Goal: Find specific page/section: Find specific page/section

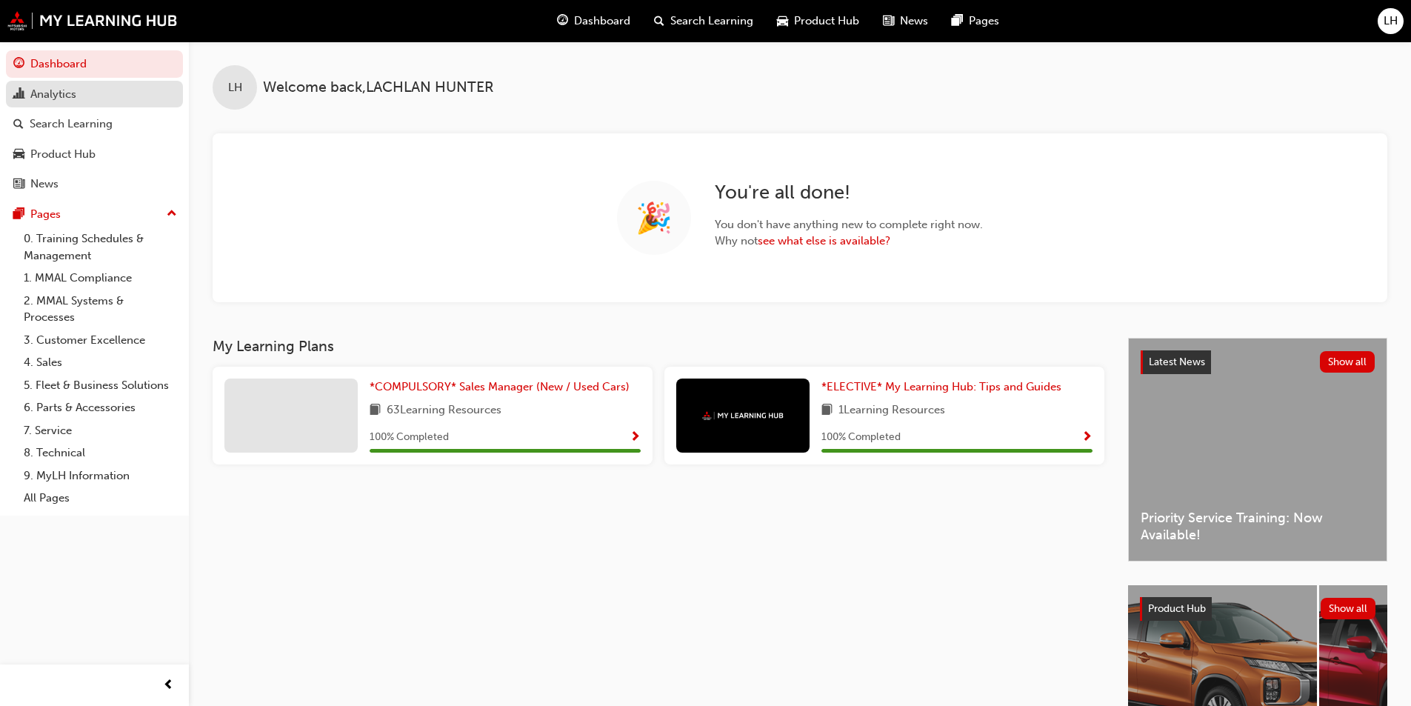
click at [60, 93] on div "Analytics" at bounding box center [53, 94] width 46 height 17
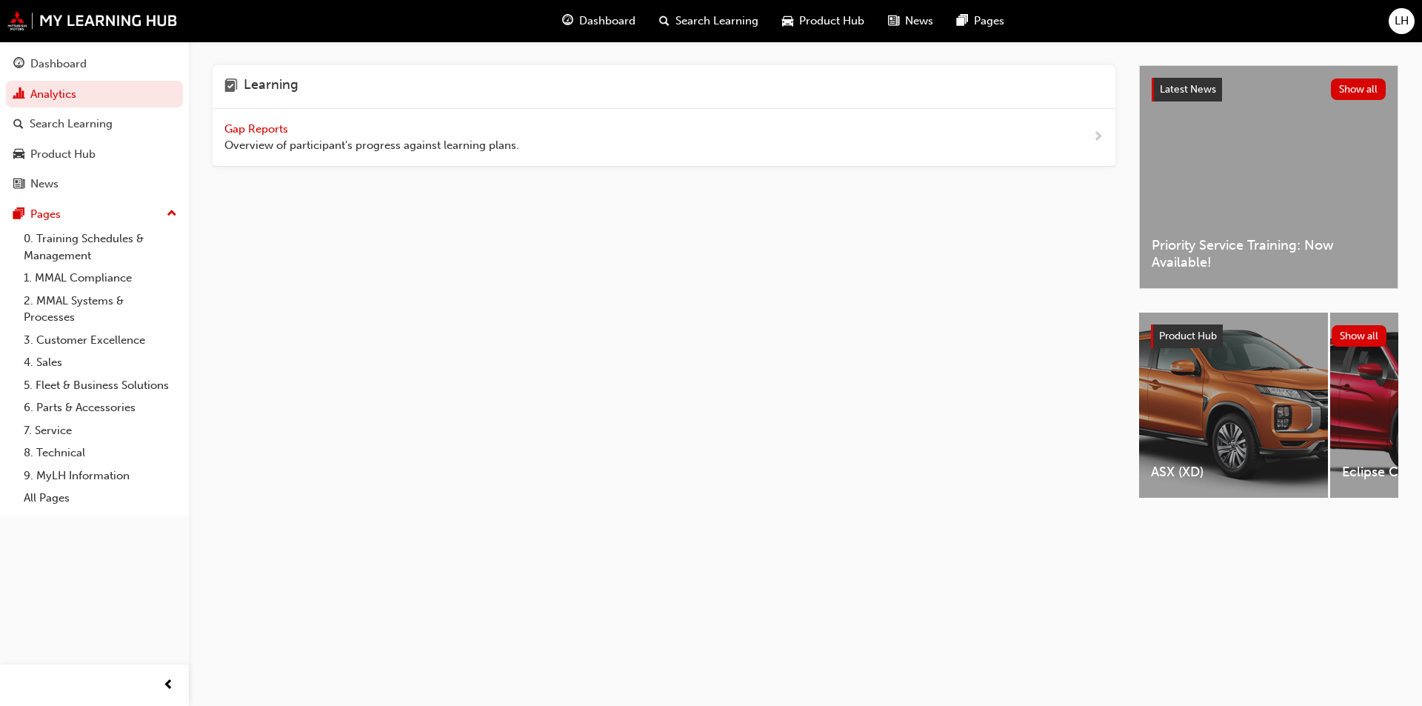
click at [263, 128] on span "Gap Reports" at bounding box center [257, 128] width 67 height 13
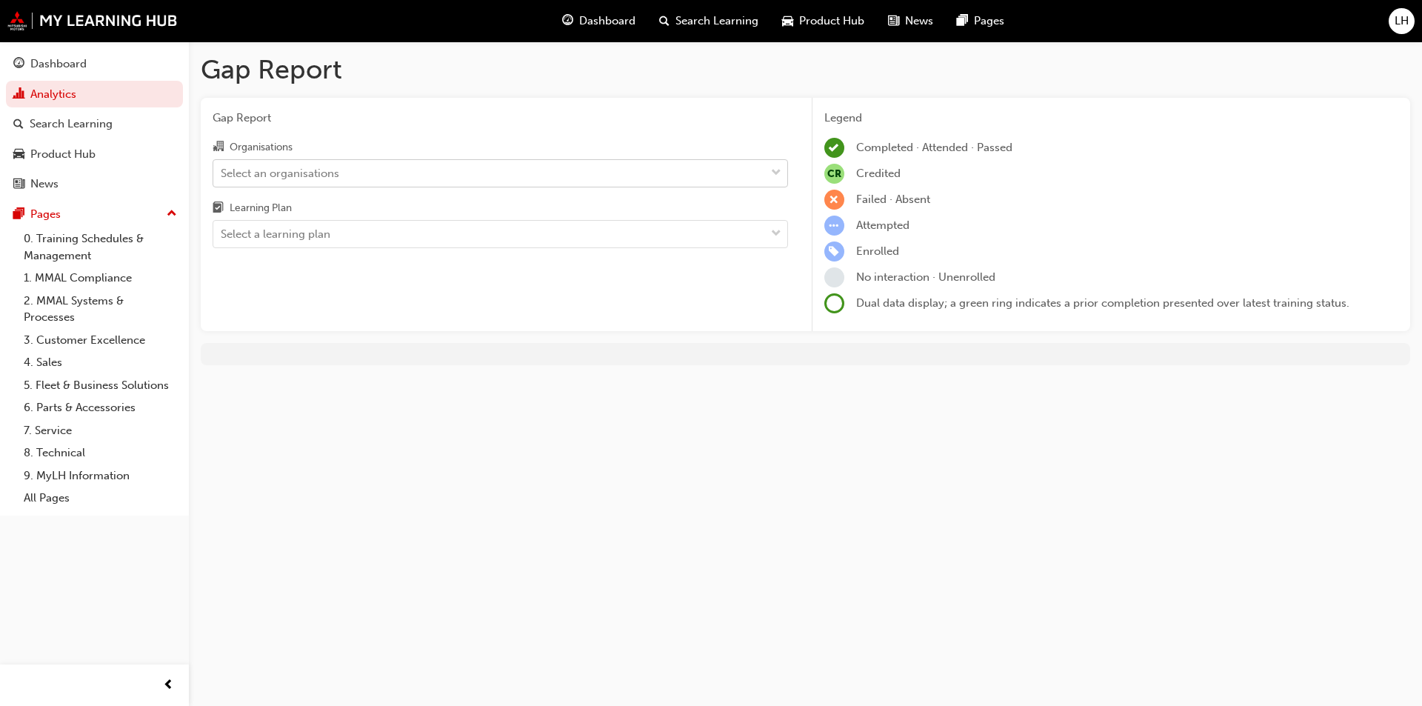
click at [315, 174] on div "Select an organisations" at bounding box center [280, 172] width 119 height 17
click at [222, 174] on input "Organisations Select an organisations" at bounding box center [221, 172] width 1 height 13
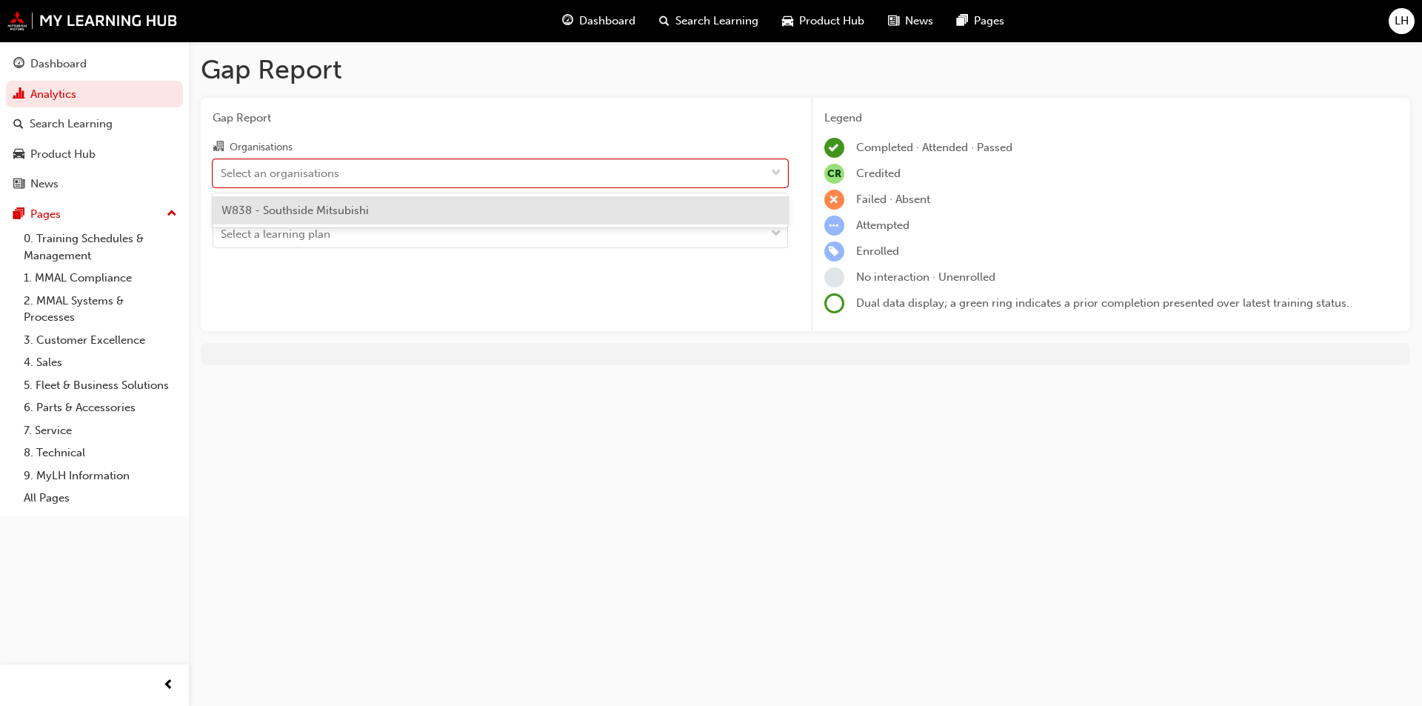
click at [308, 211] on span "W838 - Southside Mitsubishi" at bounding box center [294, 210] width 147 height 13
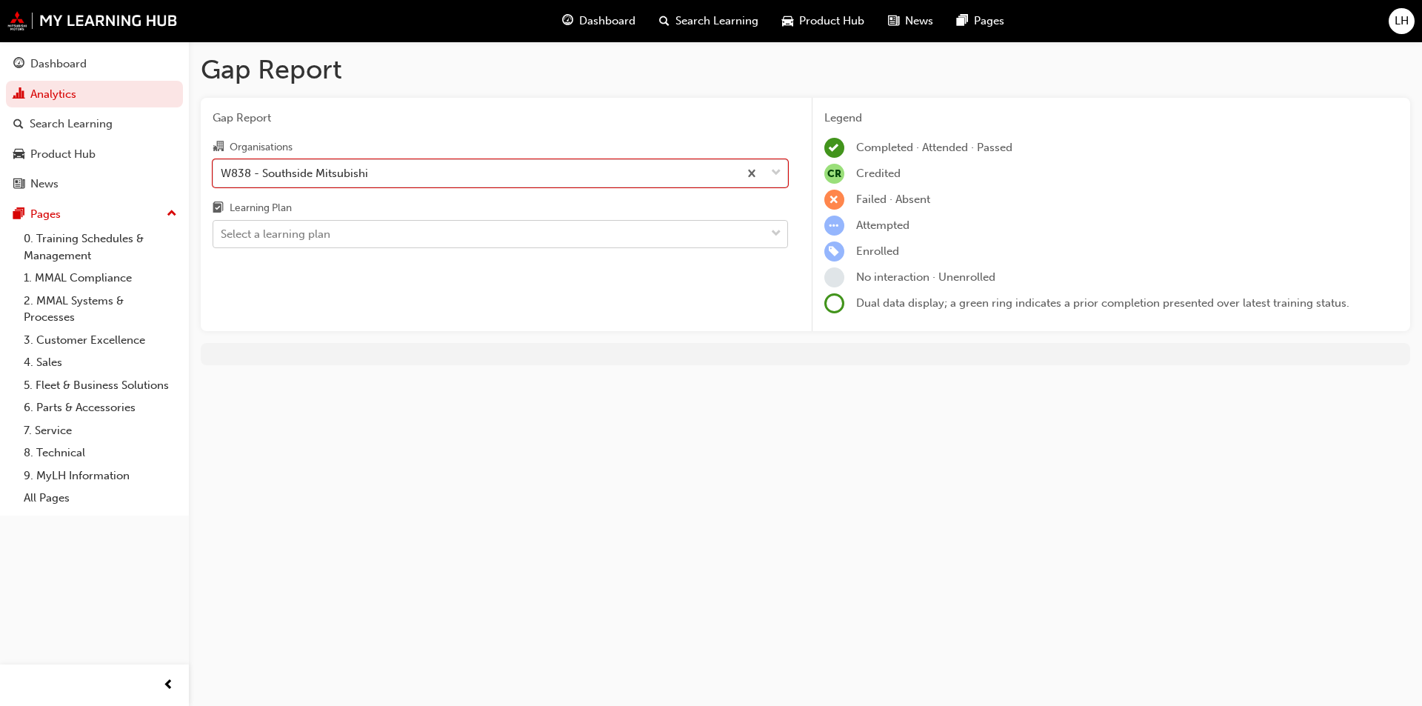
click at [333, 232] on div "Select a learning plan" at bounding box center [489, 234] width 552 height 26
click at [222, 232] on input "Learning Plan Select a learning plan" at bounding box center [221, 233] width 1 height 13
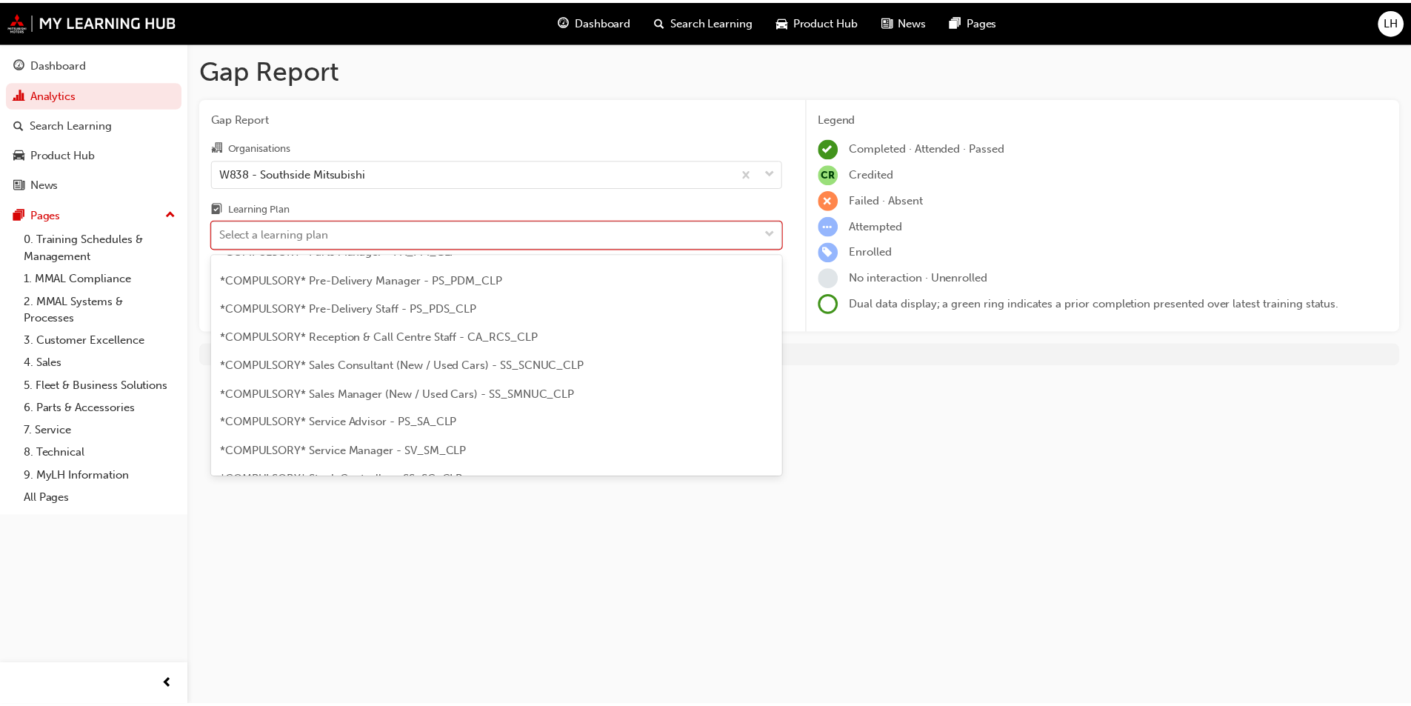
scroll to position [370, 0]
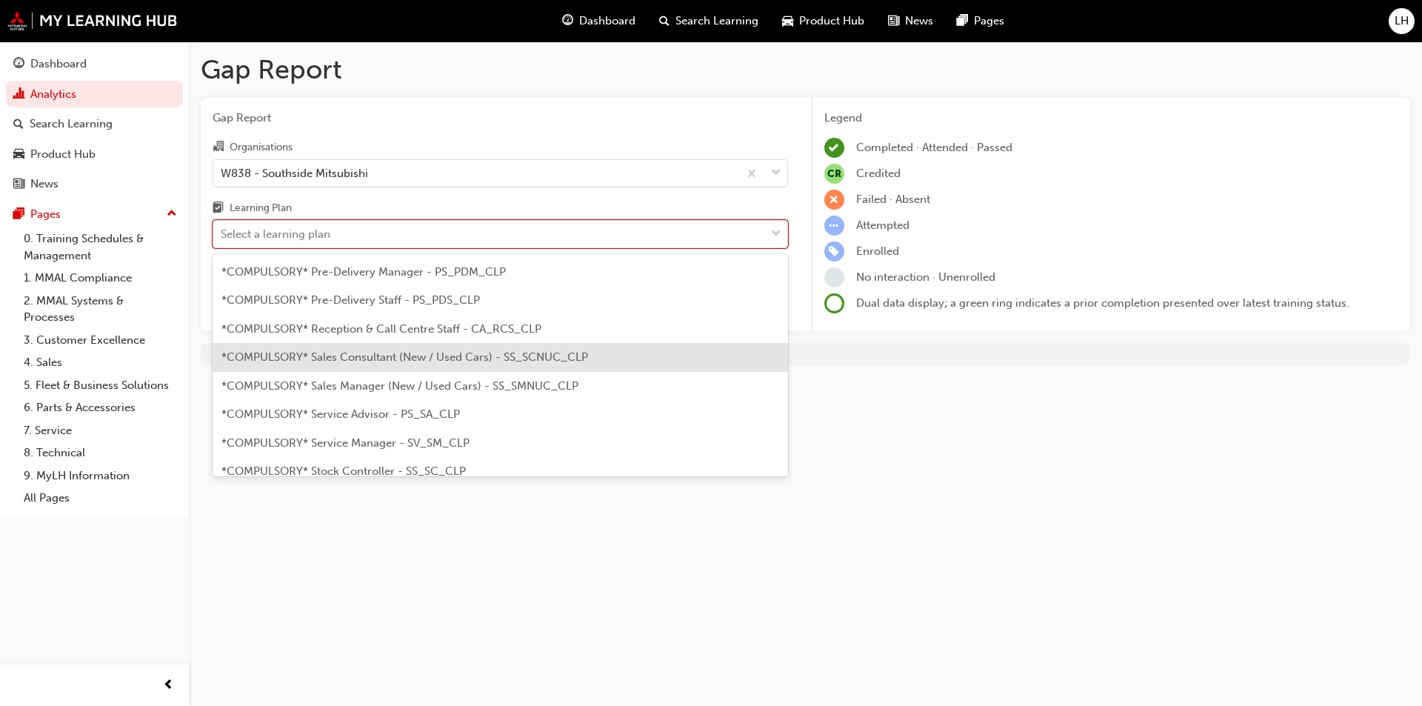
click at [424, 359] on span "*COMPULSORY* Sales Consultant (New / Used Cars) - SS_SCNUC_CLP" at bounding box center [404, 356] width 367 height 13
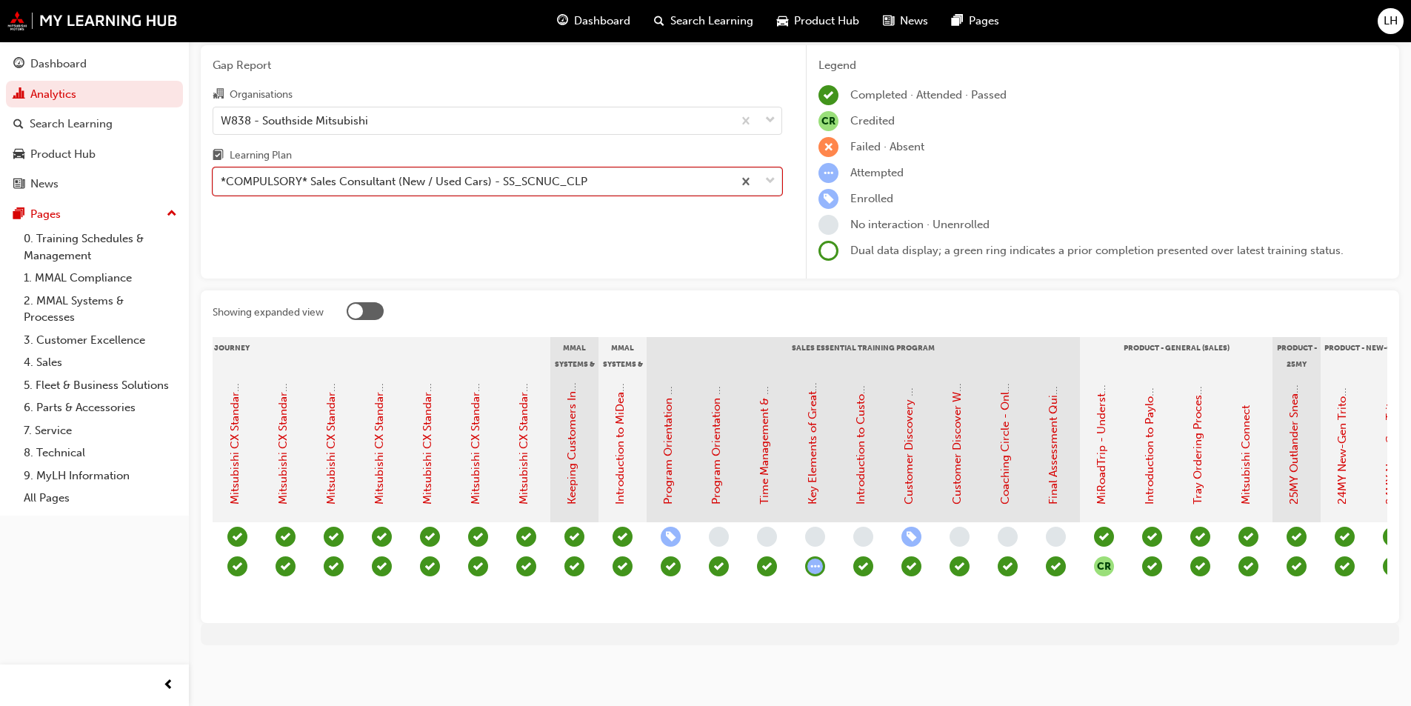
scroll to position [0, 1000]
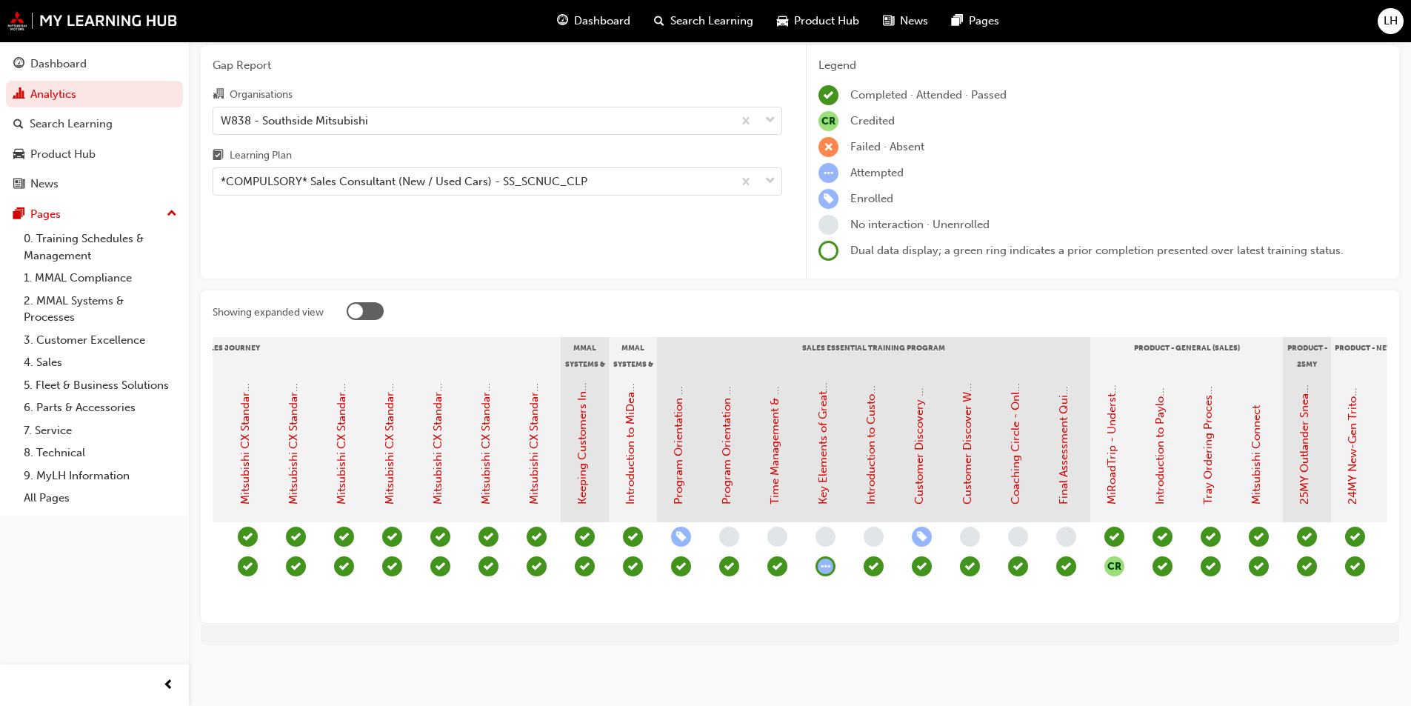
click at [827, 556] on span "learningRecordVerb_ATTEMPT-icon" at bounding box center [826, 566] width 20 height 20
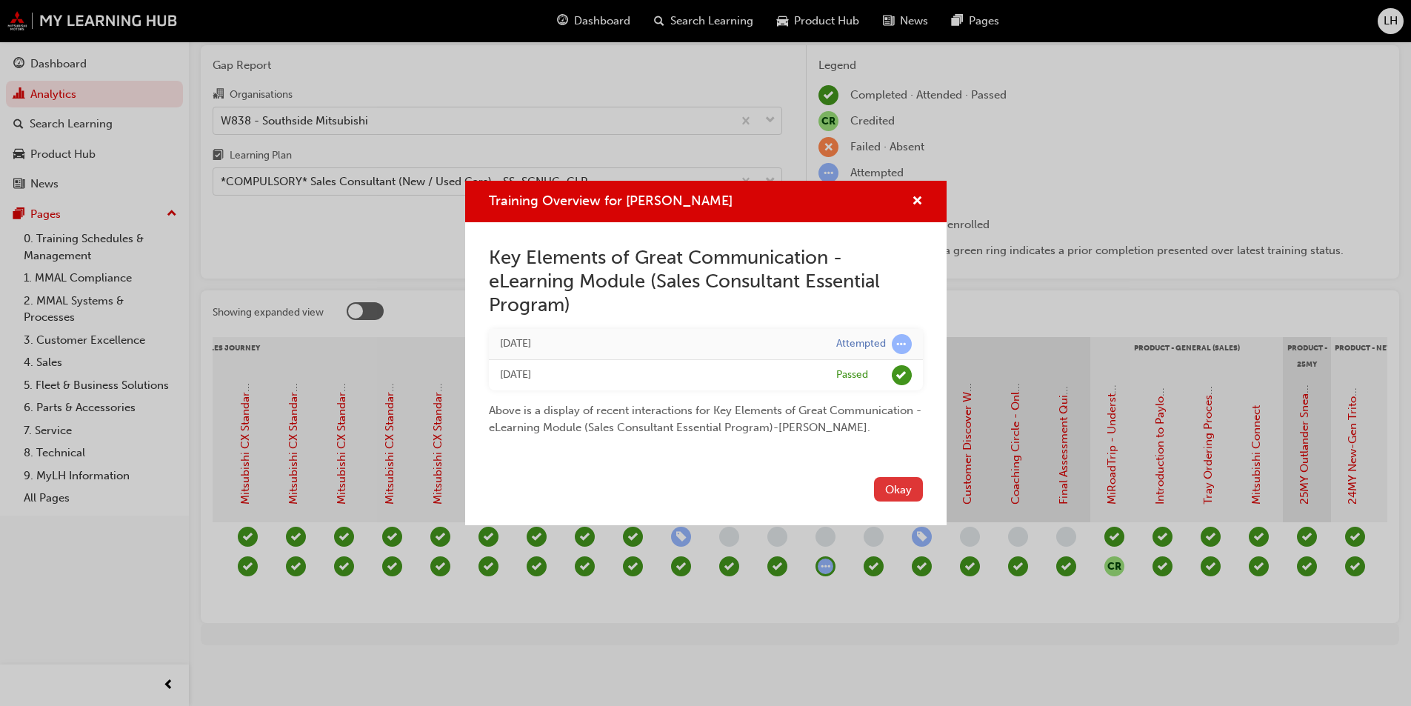
click at [906, 485] on button "Okay" at bounding box center [898, 489] width 49 height 24
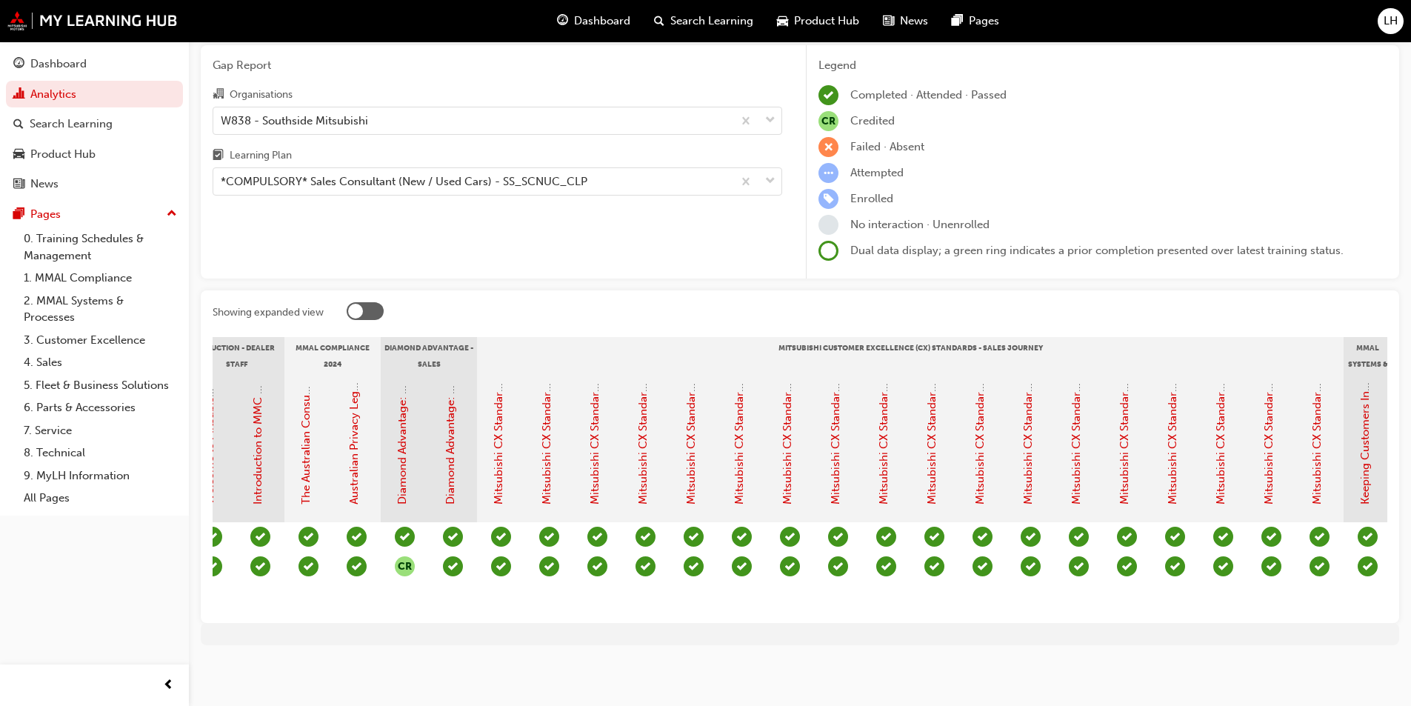
scroll to position [0, 0]
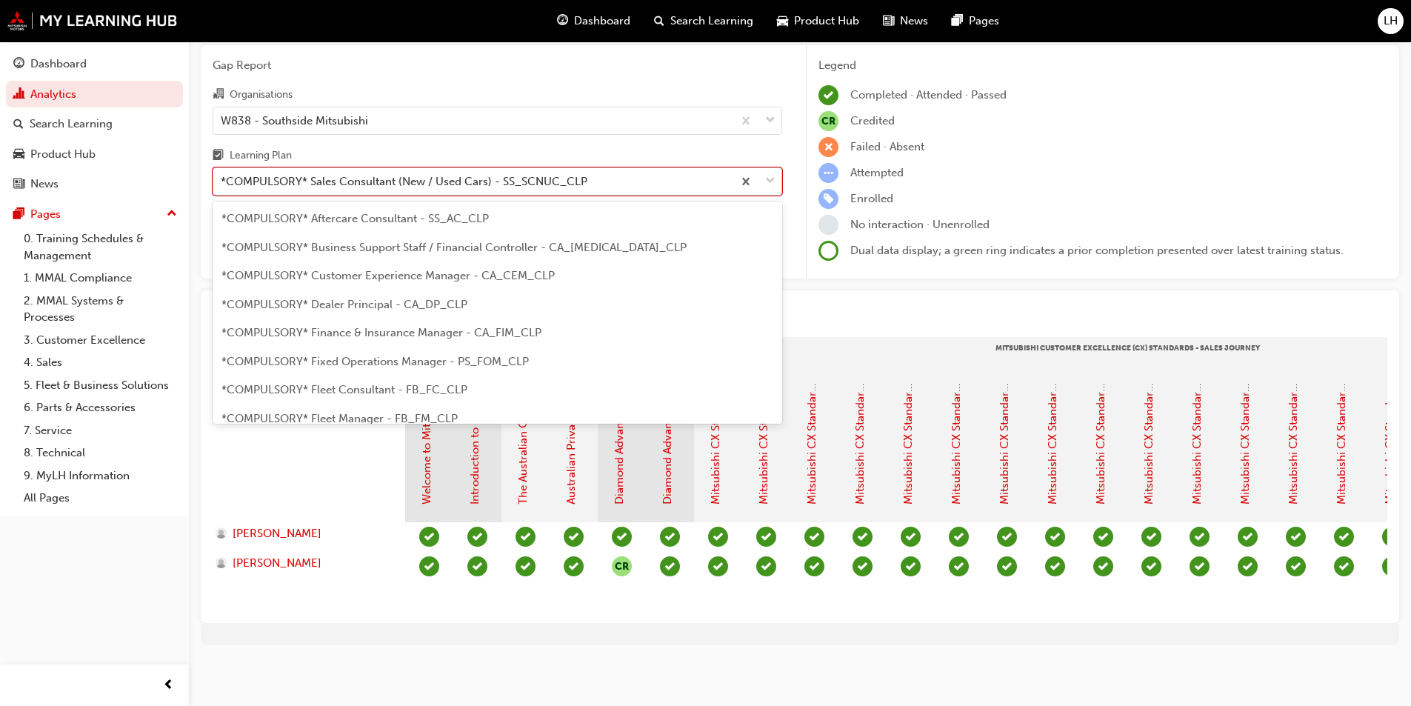
click at [324, 175] on div "*COMPULSORY* Sales Consultant (New / Used Cars) - SS_SCNUC_CLP" at bounding box center [404, 181] width 367 height 17
click at [222, 175] on input "Learning Plan option *COMPULSORY* Sales Consultant (New / Used Cars) - SS_SCNUC…" at bounding box center [221, 181] width 1 height 13
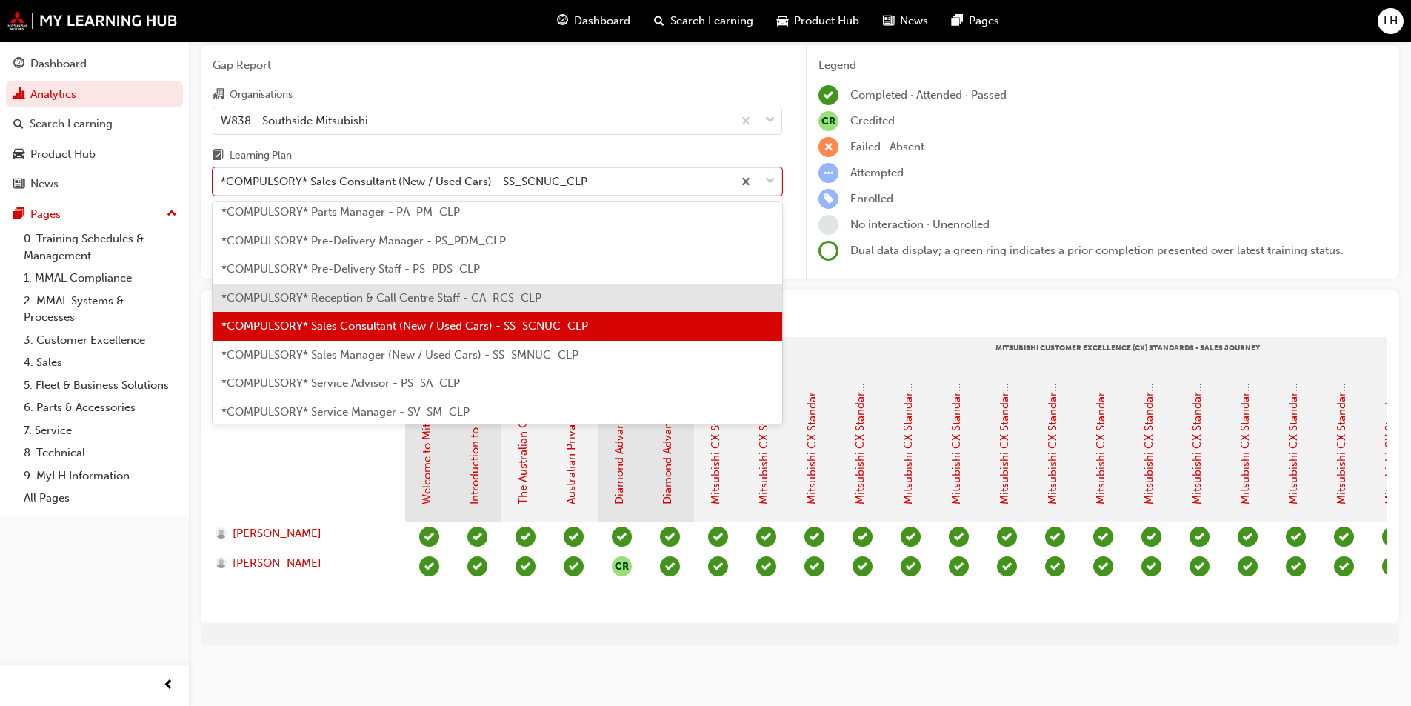
scroll to position [350, 0]
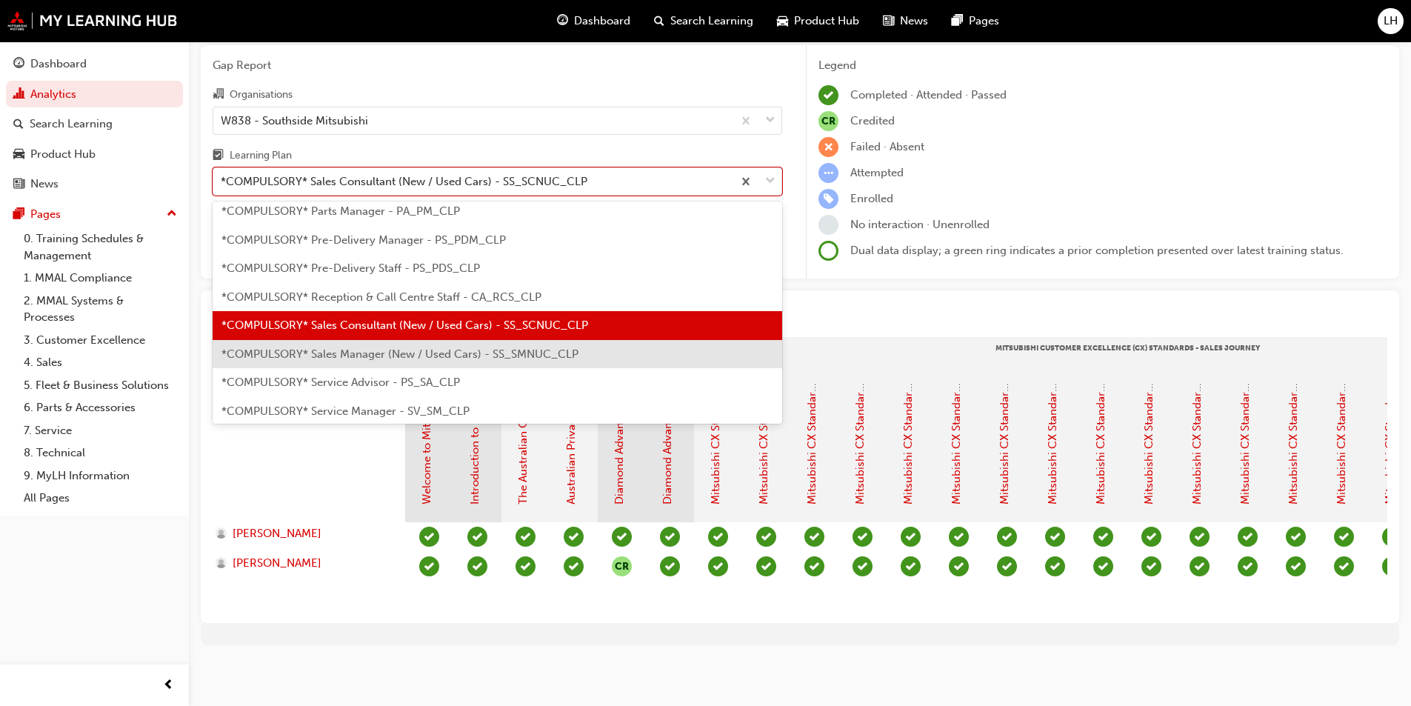
click at [363, 347] on span "*COMPULSORY* Sales Manager (New / Used Cars) - SS_SMNUC_CLP" at bounding box center [399, 353] width 357 height 13
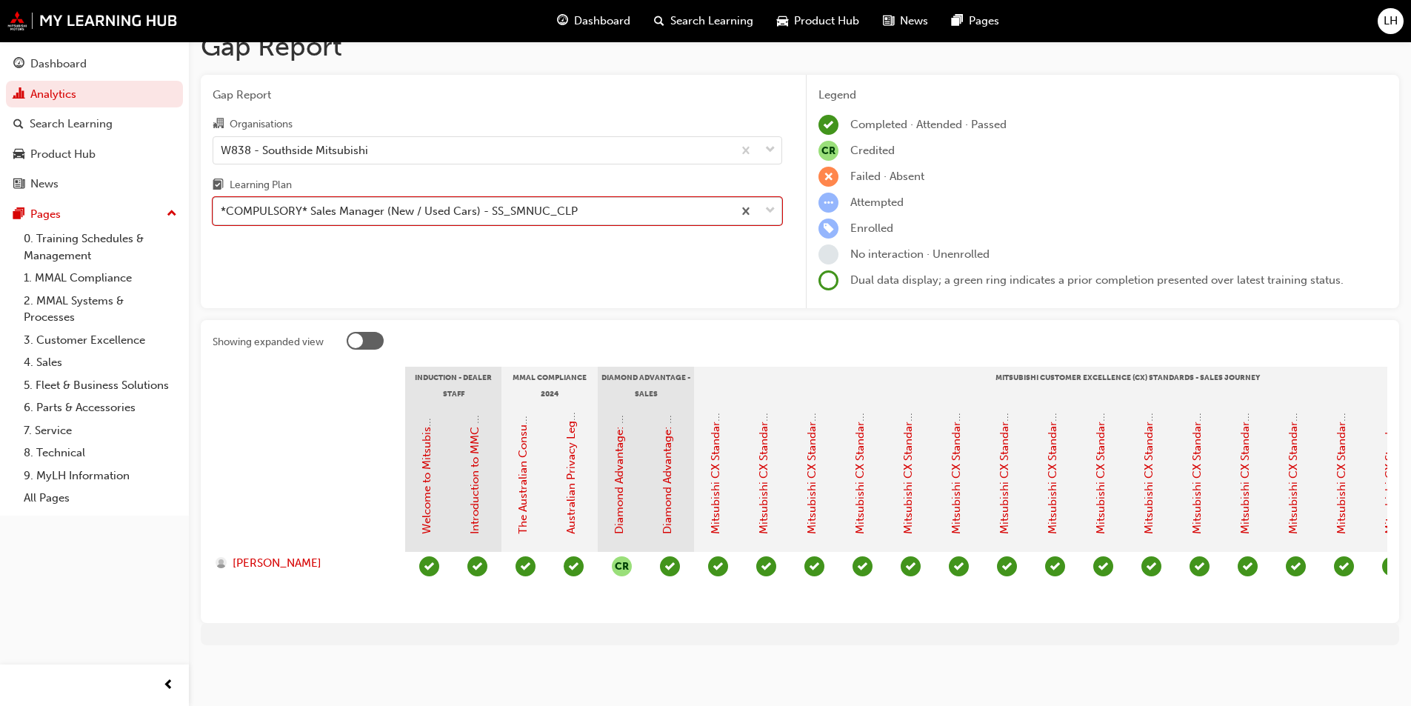
click at [693, 199] on div "*COMPULSORY* Sales Manager (New / Used Cars) - SS_SMNUC_CLP" at bounding box center [472, 212] width 519 height 26
click at [222, 204] on input "Learning Plan option *COMPULSORY* Sales Manager (New / Used Cars) - SS_SMNUC_CL…" at bounding box center [221, 210] width 1 height 13
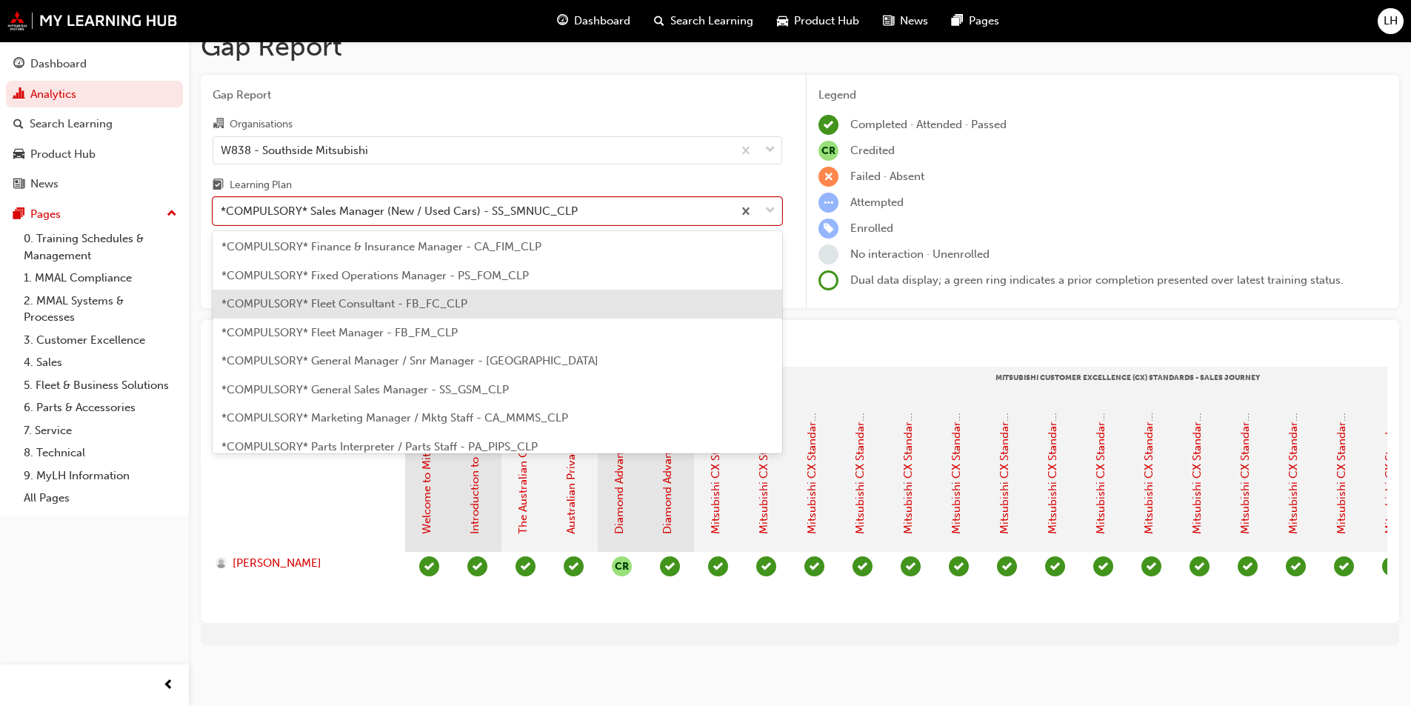
scroll to position [82, 0]
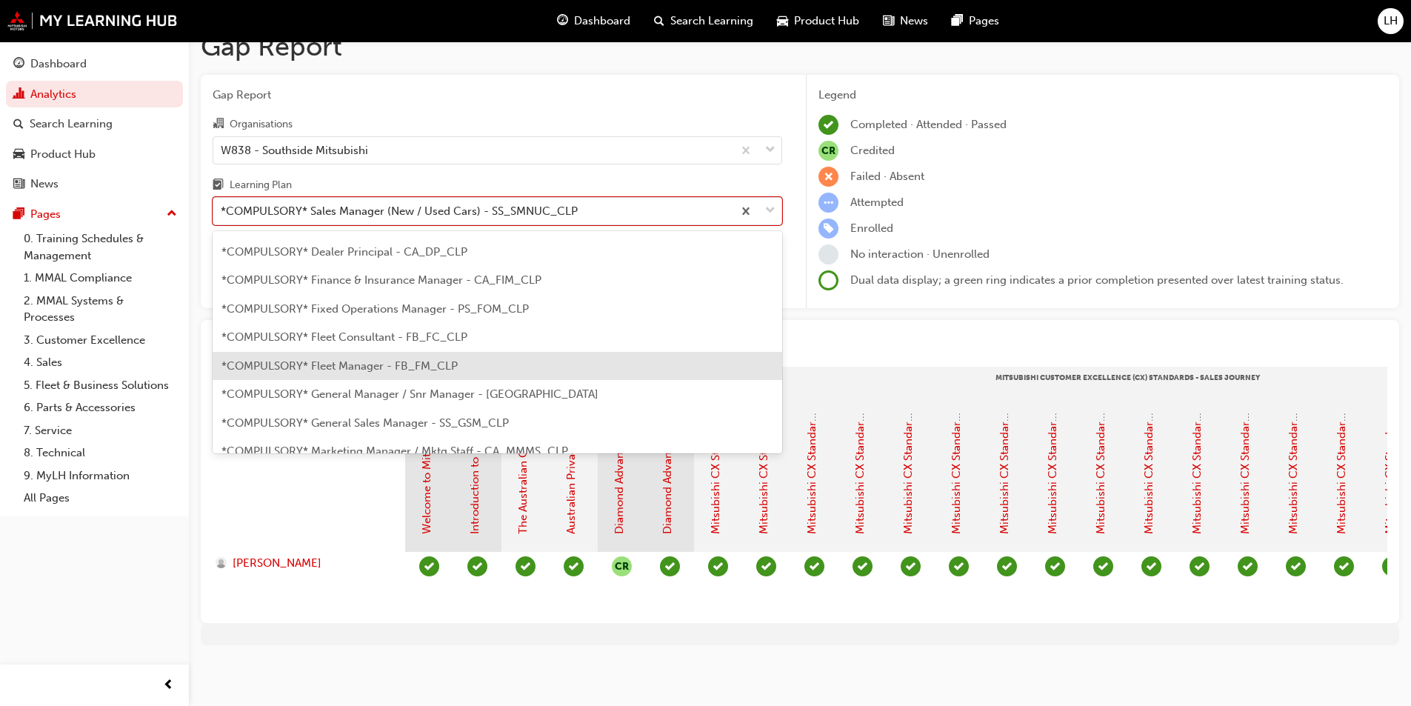
click at [393, 359] on span "*COMPULSORY* Fleet Manager - FB_FM_CLP" at bounding box center [339, 365] width 236 height 13
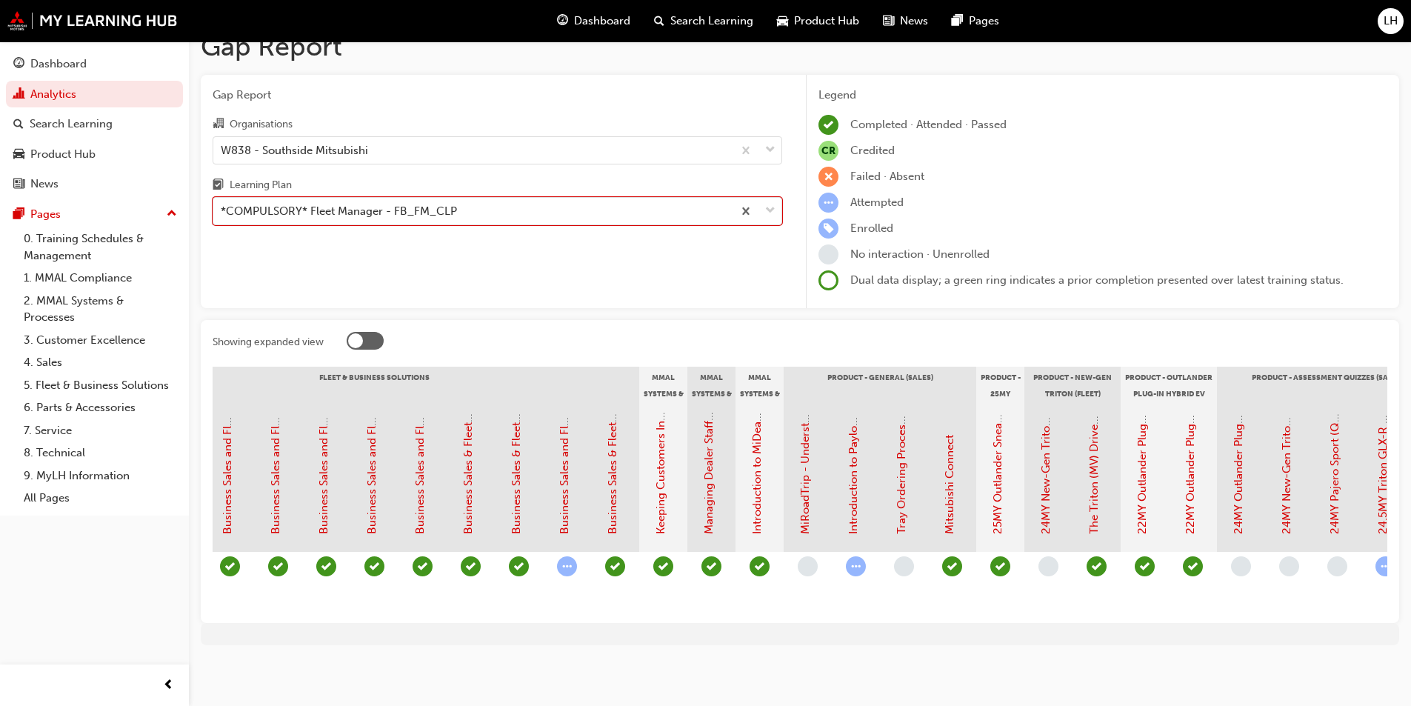
scroll to position [0, 1570]
